Goal: Use online tool/utility: Utilize a website feature to perform a specific function

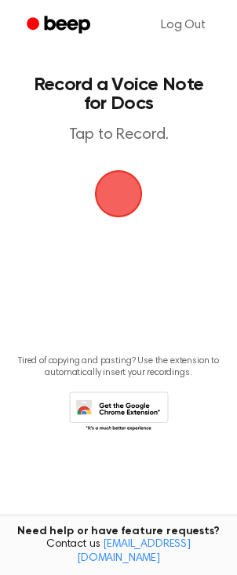
click at [124, 203] on span "button" at bounding box center [118, 194] width 57 height 57
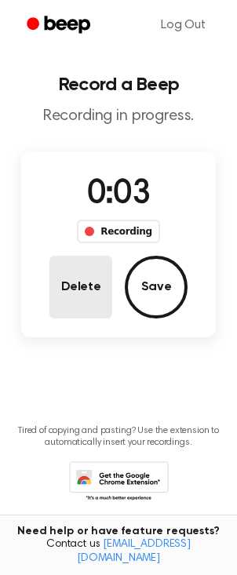
click at [58, 290] on button "Delete" at bounding box center [80, 287] width 63 height 63
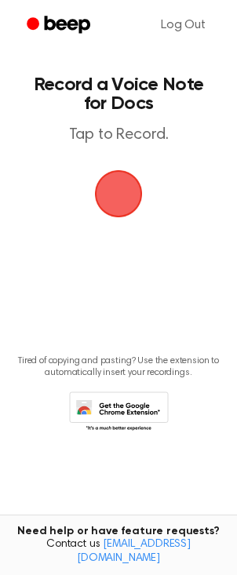
click at [127, 199] on span "button" at bounding box center [119, 195] width 86 height 86
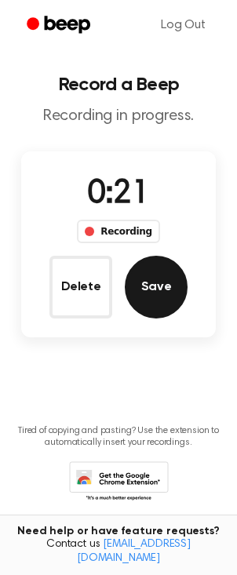
click at [155, 288] on button "Save" at bounding box center [156, 287] width 63 height 63
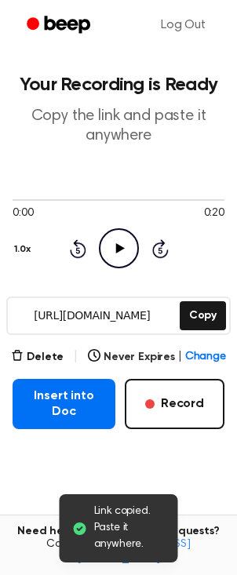
click at [123, 254] on icon "Play Audio" at bounding box center [119, 248] width 40 height 40
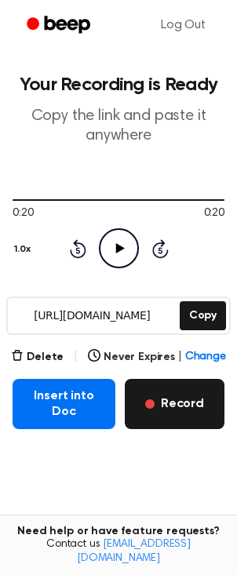
click at [175, 415] on button "Record" at bounding box center [175, 404] width 100 height 50
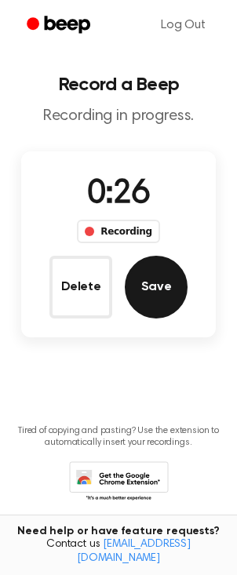
click at [168, 286] on button "Save" at bounding box center [156, 287] width 63 height 63
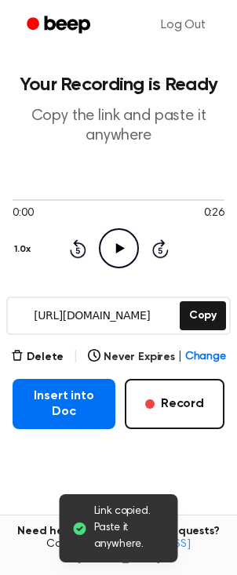
click at [110, 252] on icon "Play Audio" at bounding box center [119, 248] width 40 height 40
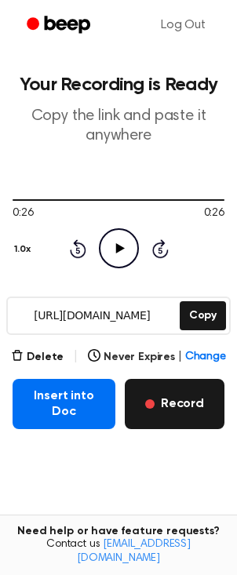
click at [184, 405] on button "Record" at bounding box center [175, 404] width 100 height 50
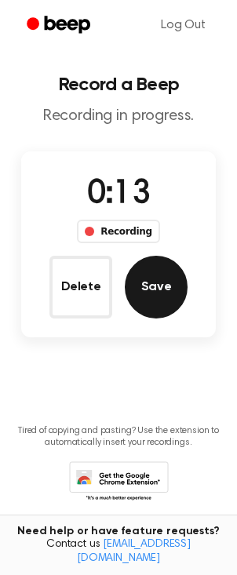
click at [148, 293] on button "Save" at bounding box center [156, 287] width 63 height 63
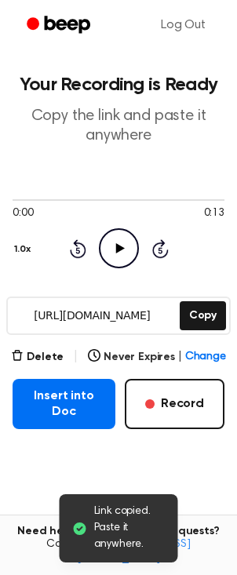
click at [121, 240] on icon "Play Audio" at bounding box center [119, 248] width 40 height 40
